Goal: Manage account settings

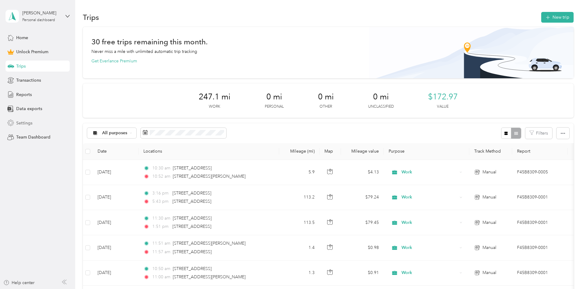
click at [25, 126] on span "Settings" at bounding box center [24, 123] width 16 height 6
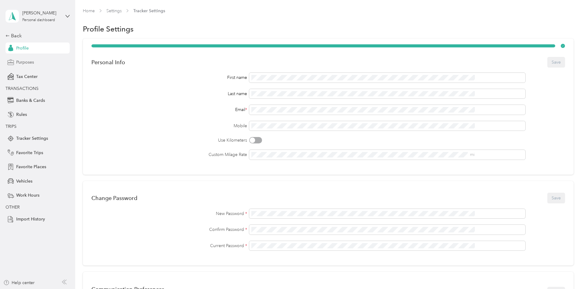
click at [30, 67] on div "Purposes" at bounding box center [38, 62] width 64 height 11
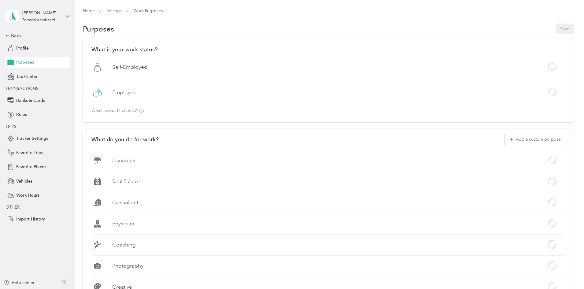
click at [92, 109] on div "What is your work status? [DEMOGRAPHIC_DATA] Employee Which should I choose? Wh…" at bounding box center [328, 218] width 491 height 358
